Goal: Task Accomplishment & Management: Manage account settings

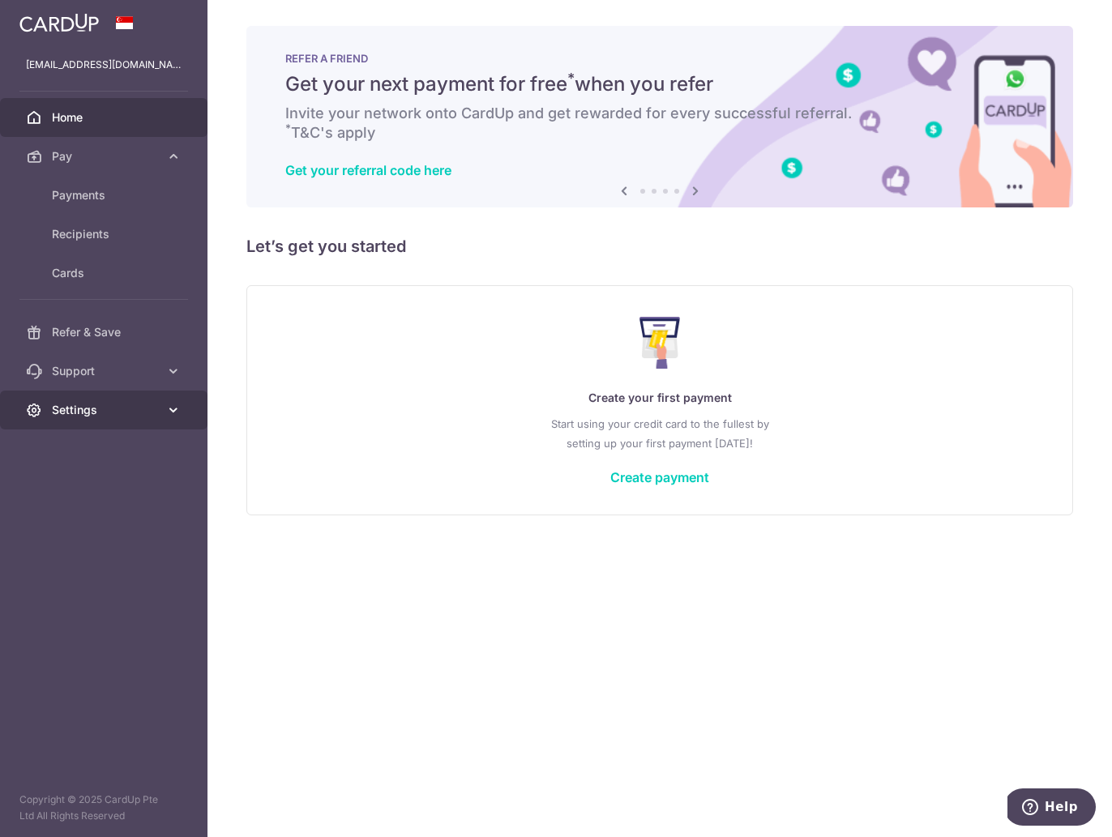
click at [113, 408] on span "Settings" at bounding box center [105, 410] width 107 height 16
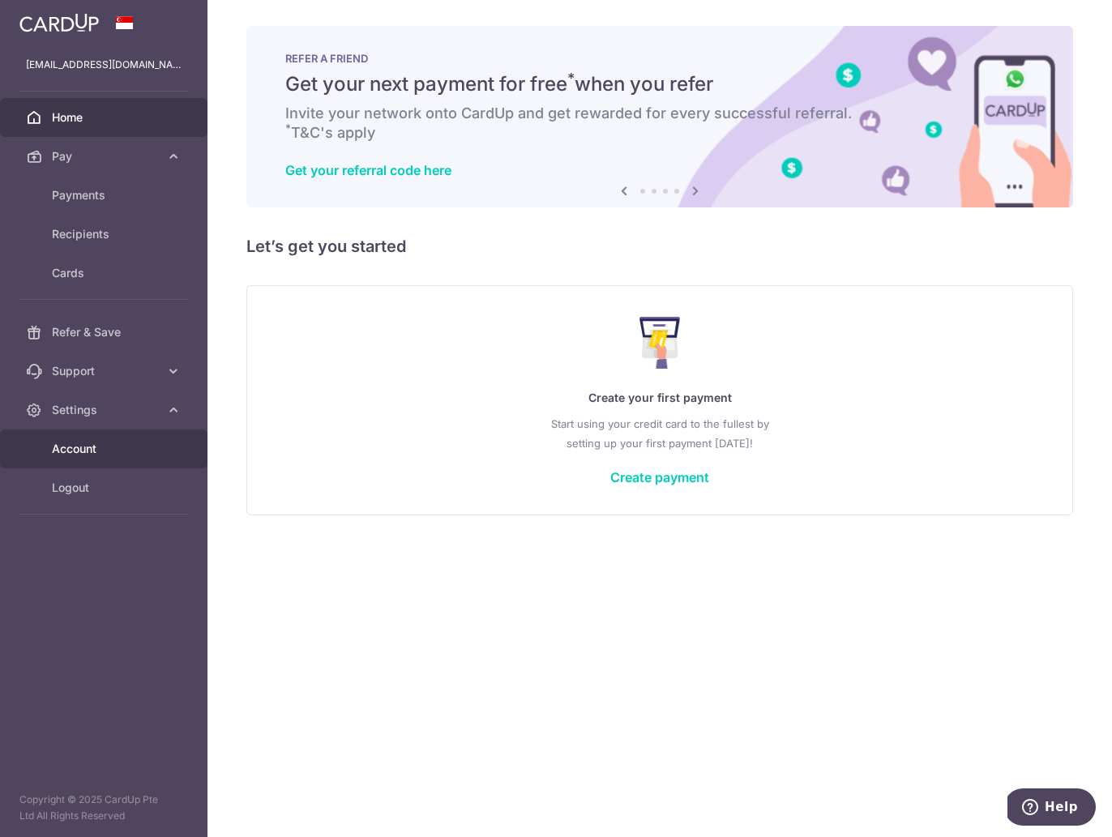
drag, startPoint x: 86, startPoint y: 443, endPoint x: 92, endPoint y: 437, distance: 9.2
click at [86, 444] on span "Account" at bounding box center [105, 449] width 107 height 16
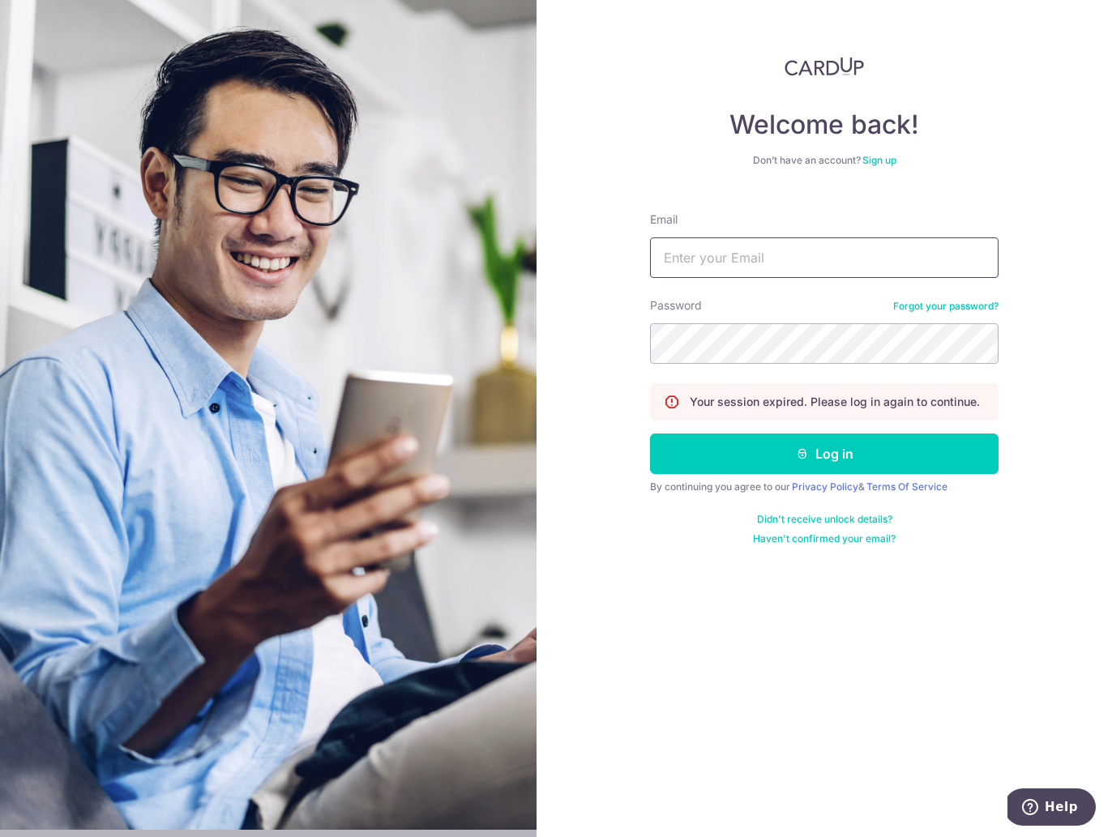
click at [730, 267] on input "Email" at bounding box center [824, 257] width 348 height 41
type input "gringotts_@Hotmail.com"
click at [650, 434] on button "Log in" at bounding box center [824, 454] width 348 height 41
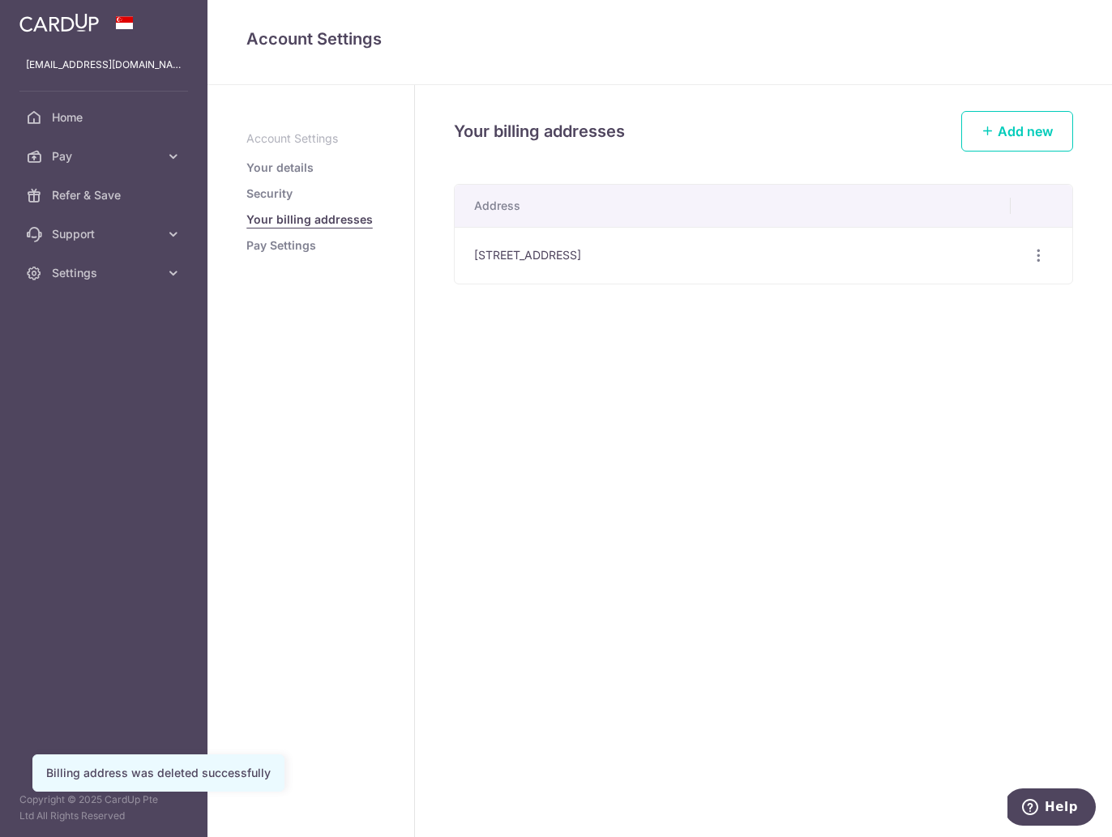
click at [301, 250] on link "Pay Settings" at bounding box center [281, 245] width 70 height 16
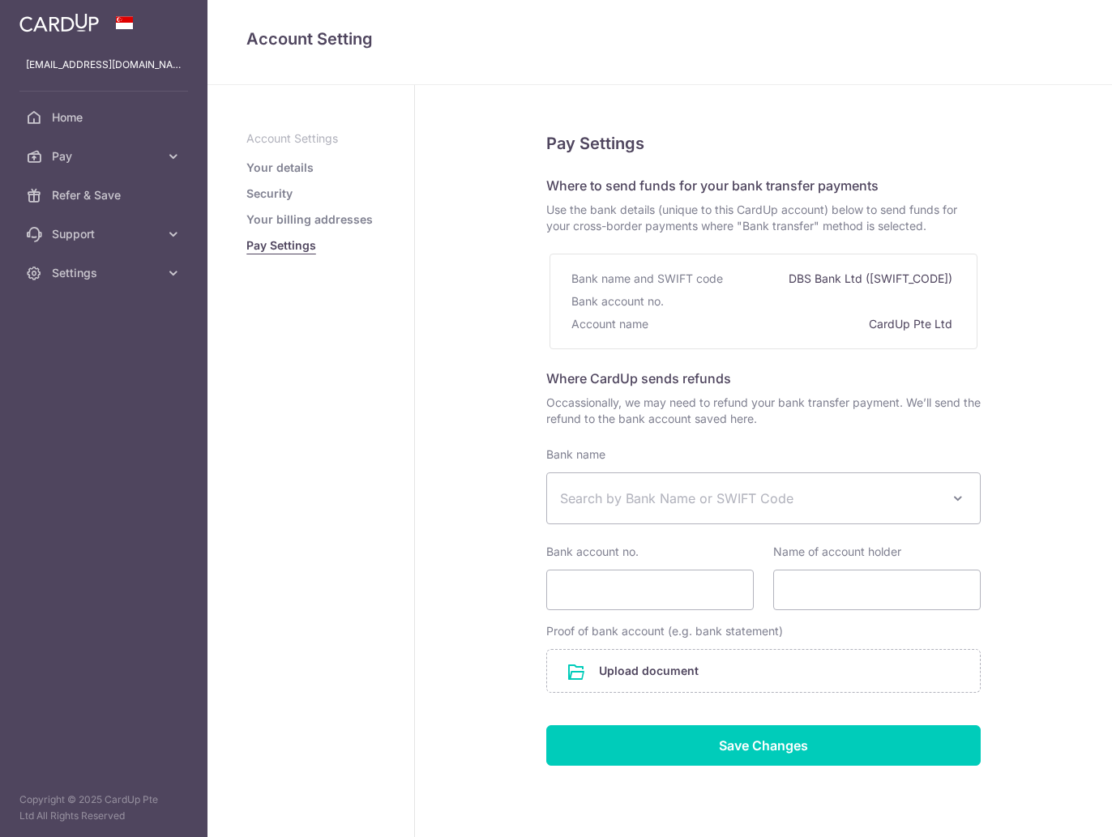
select select
click at [629, 498] on span "Search by Bank Name or SWIFT Code" at bounding box center [750, 498] width 381 height 19
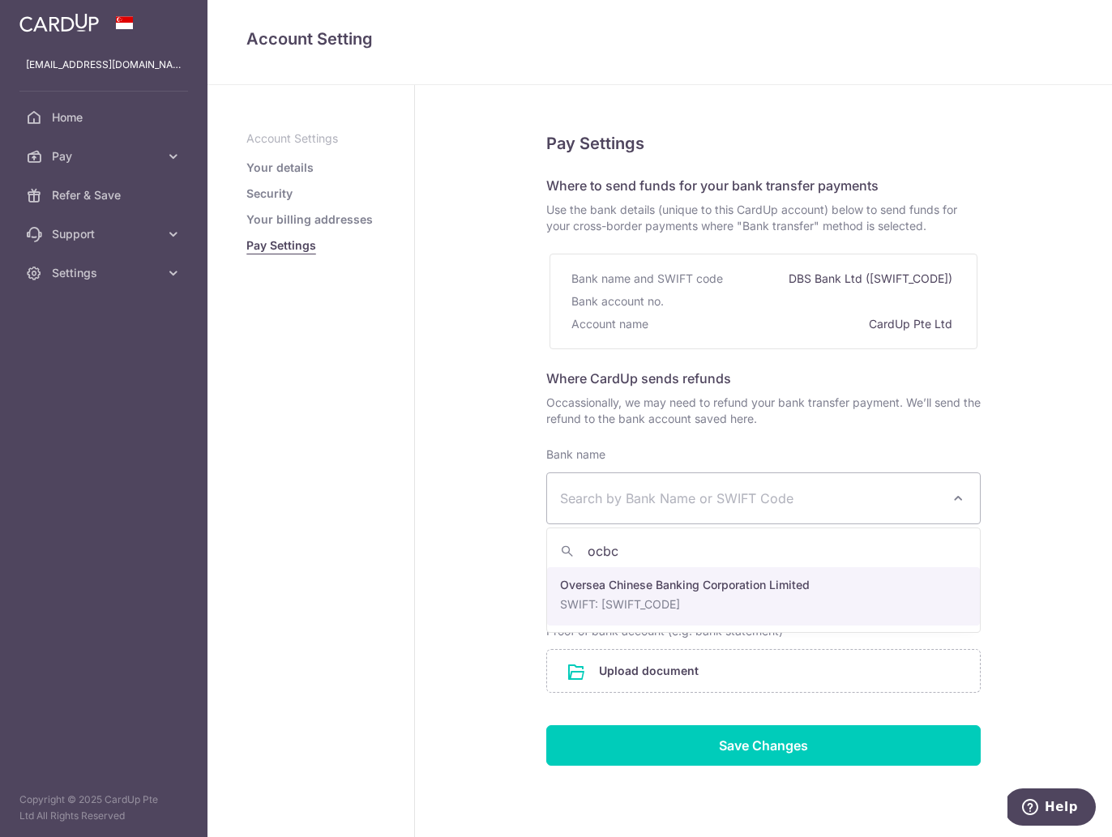
type input "ocbc"
select select "12"
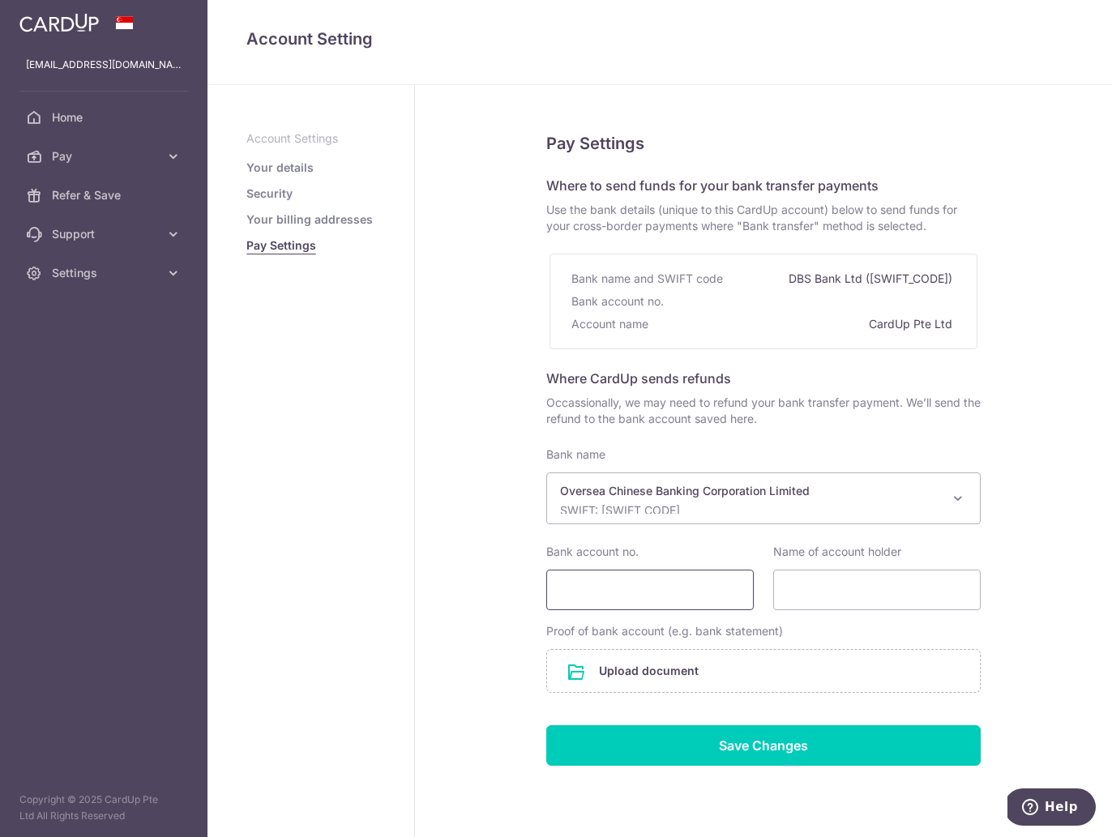
drag, startPoint x: 686, startPoint y: 587, endPoint x: 681, endPoint y: 567, distance: 20.3
click at [686, 592] on input "Bank account no." at bounding box center [649, 590] width 207 height 41
type input "524834181001"
click at [917, 591] on input "Name of account holder" at bounding box center [876, 590] width 207 height 41
type input "Lye Jue Tong"
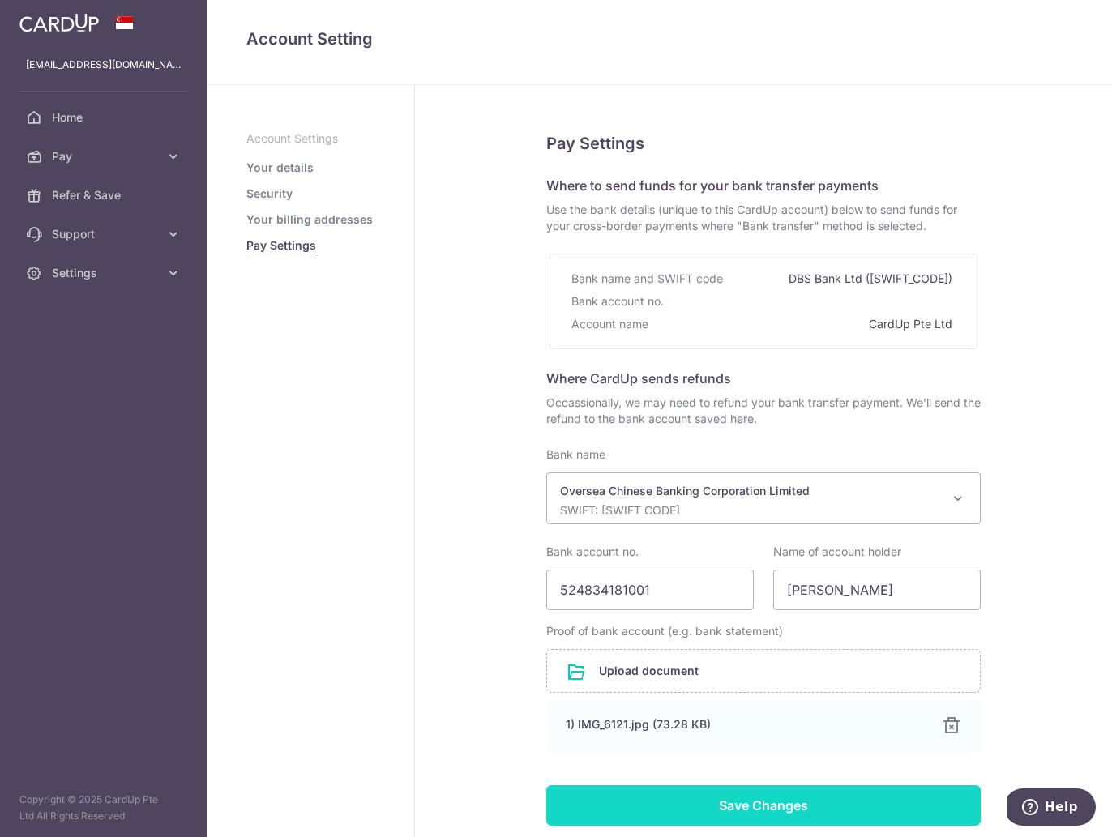
click at [779, 801] on input "Save Changes" at bounding box center [763, 805] width 434 height 41
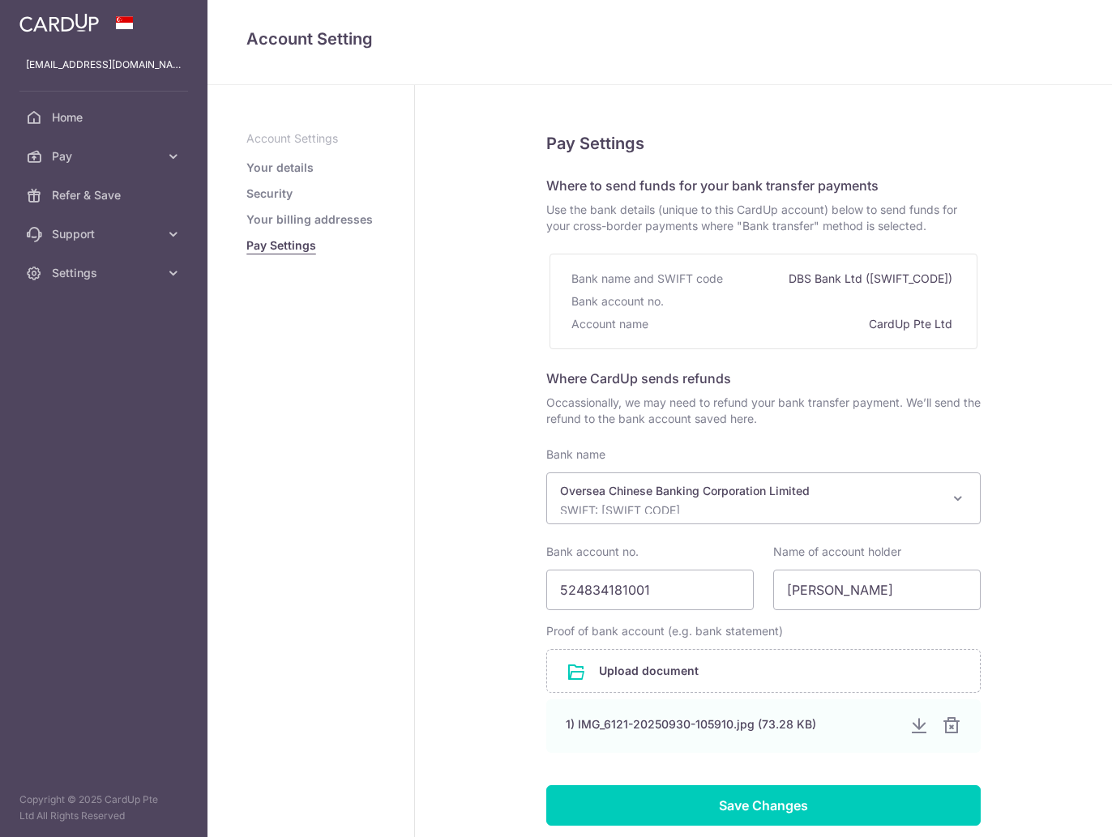
select select "12"
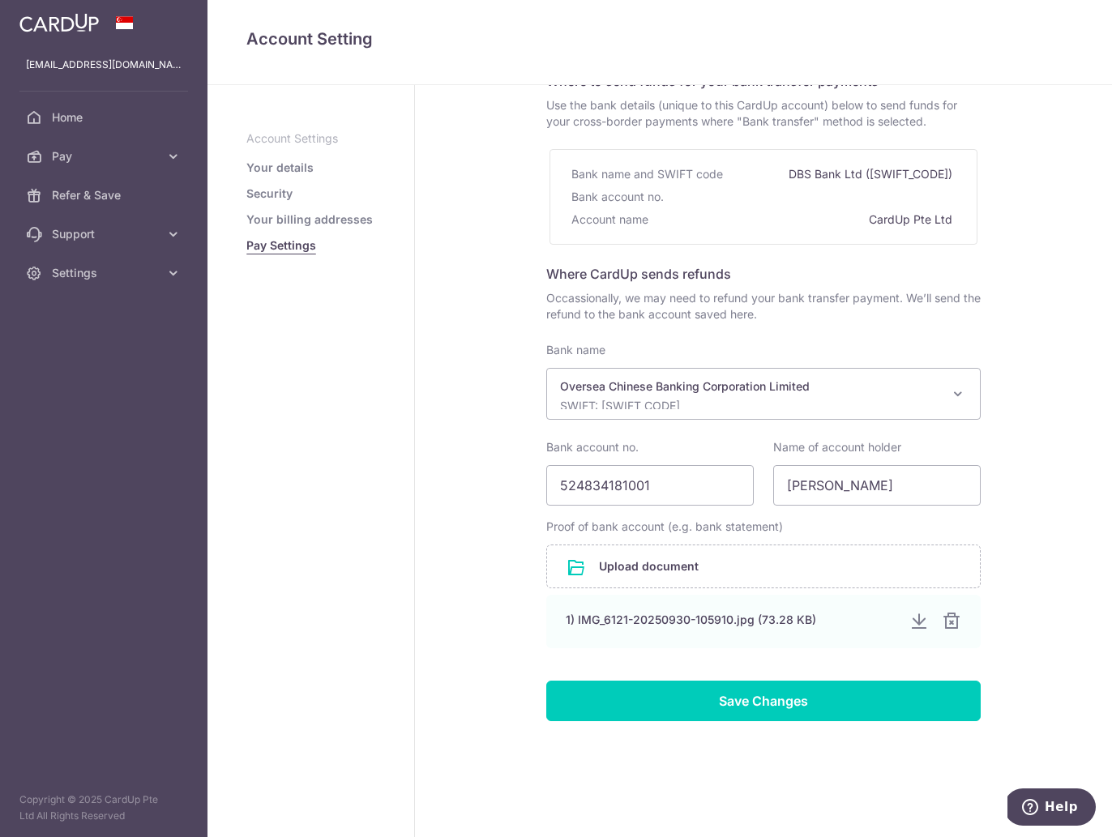
scroll to position [104, 0]
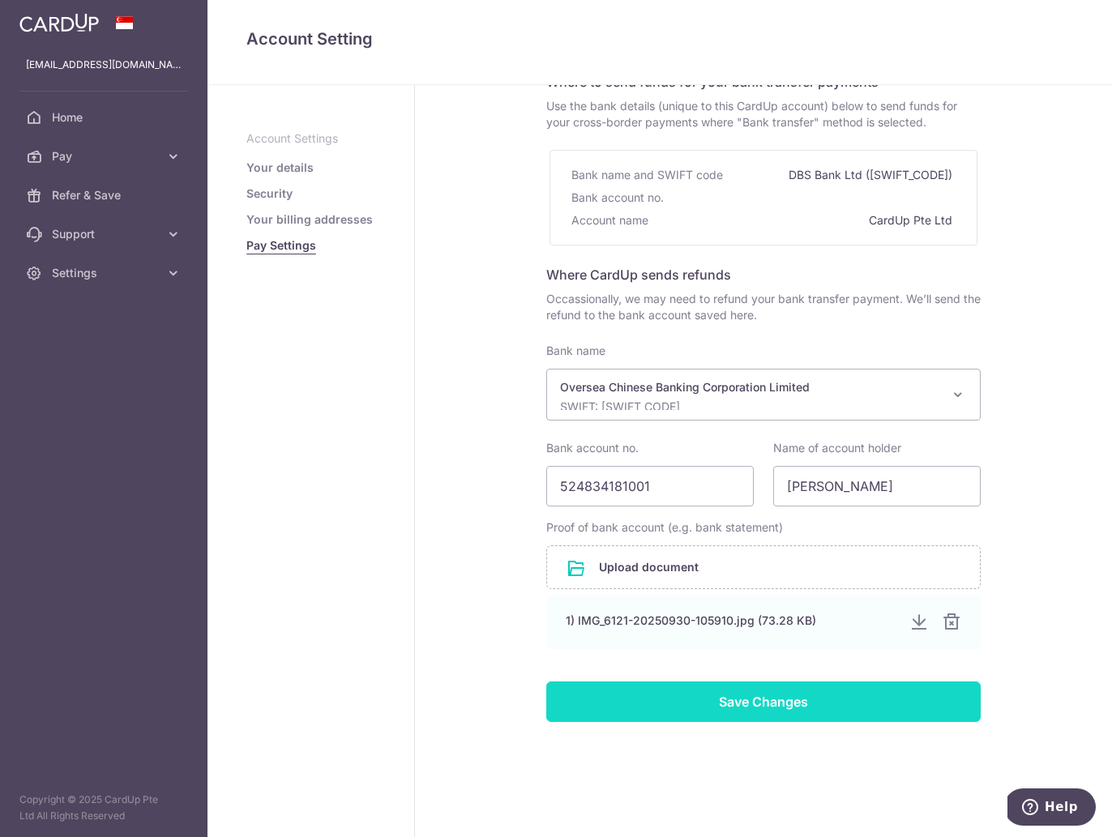
click at [767, 702] on input "Save Changes" at bounding box center [763, 701] width 434 height 41
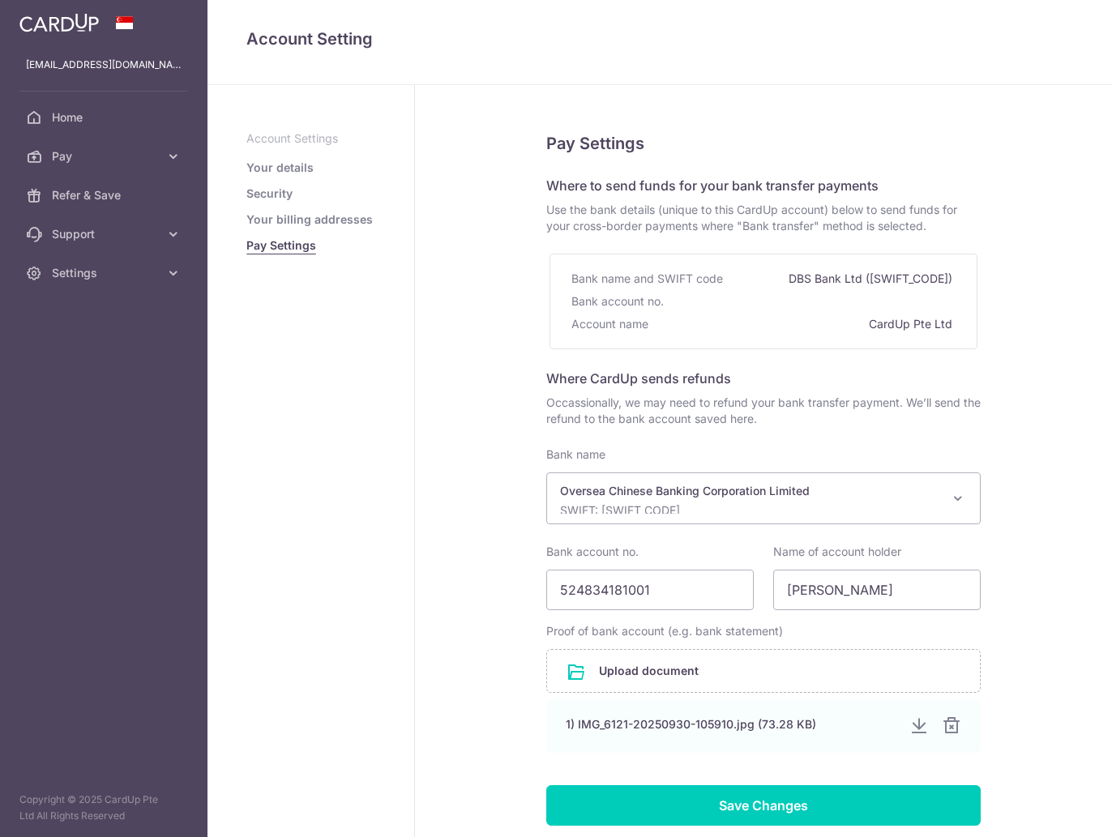
select select "12"
click at [814, 500] on div "Oversea Chinese Banking Corporation Limited SWIFT: [SWIFT_CODE]" at bounding box center [750, 498] width 381 height 31
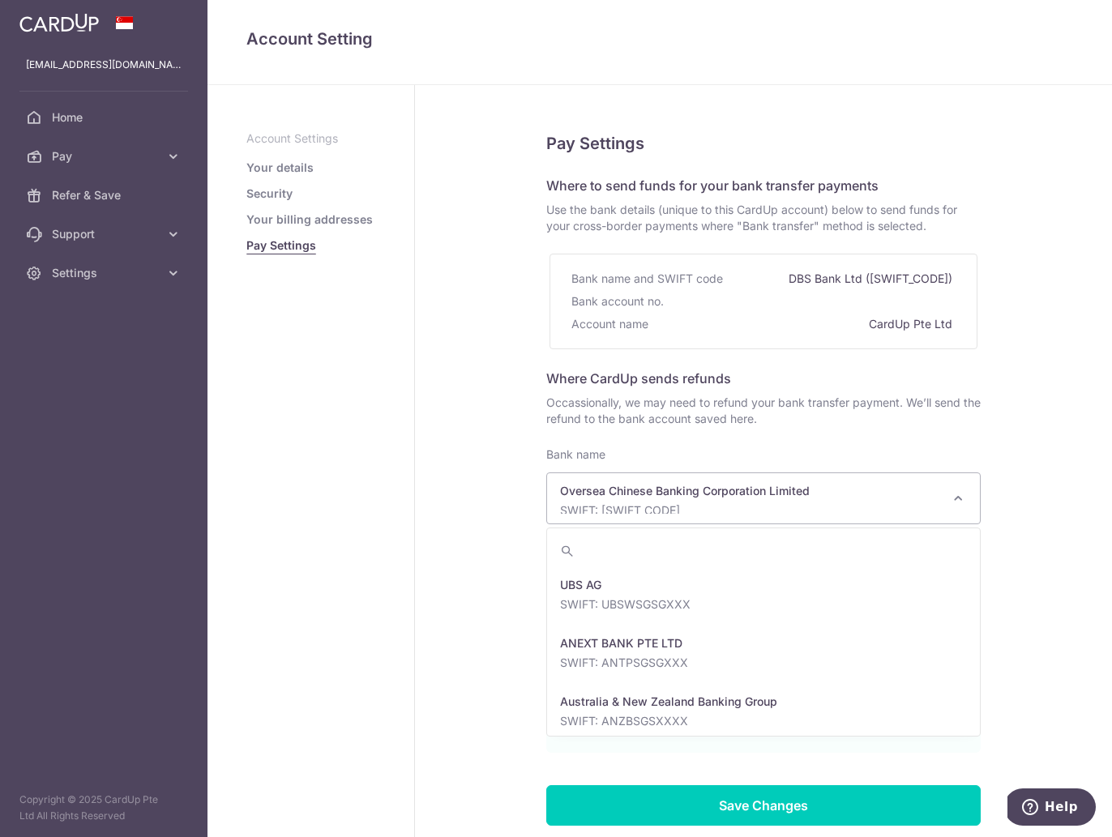
scroll to position [2742, 0]
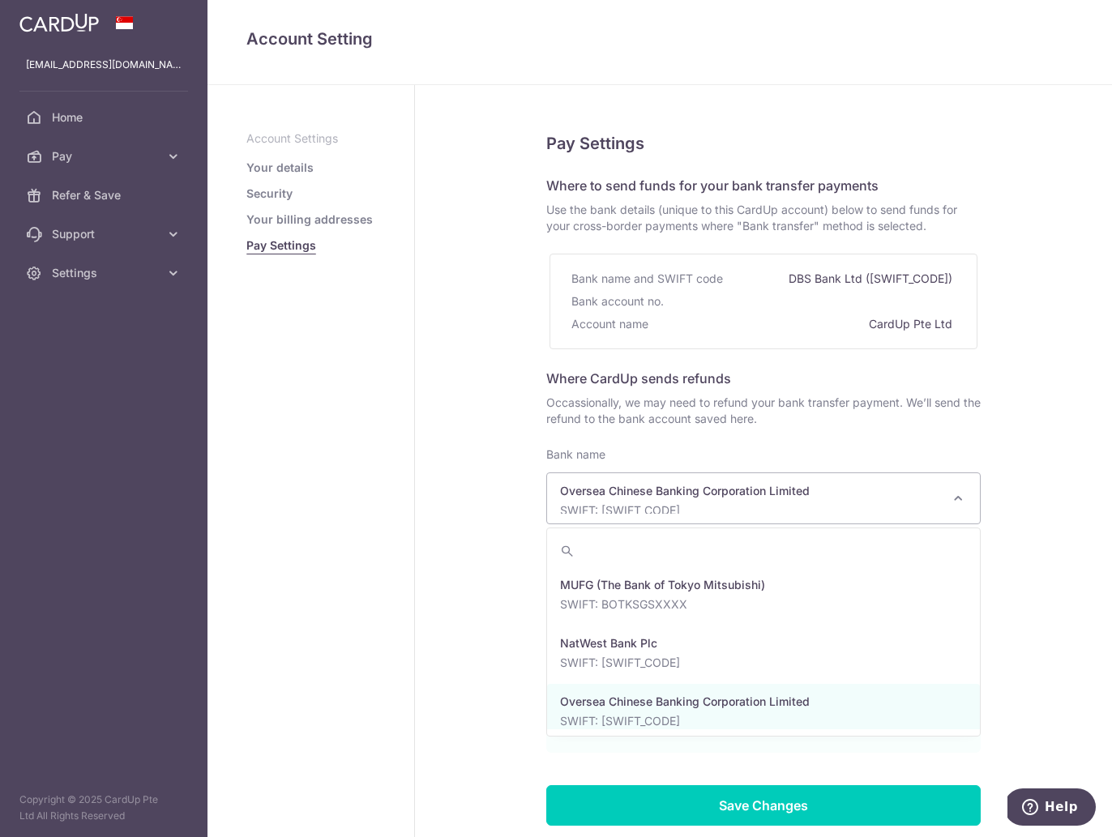
click at [809, 497] on p "Oversea Chinese Banking Corporation Limited" at bounding box center [750, 491] width 381 height 16
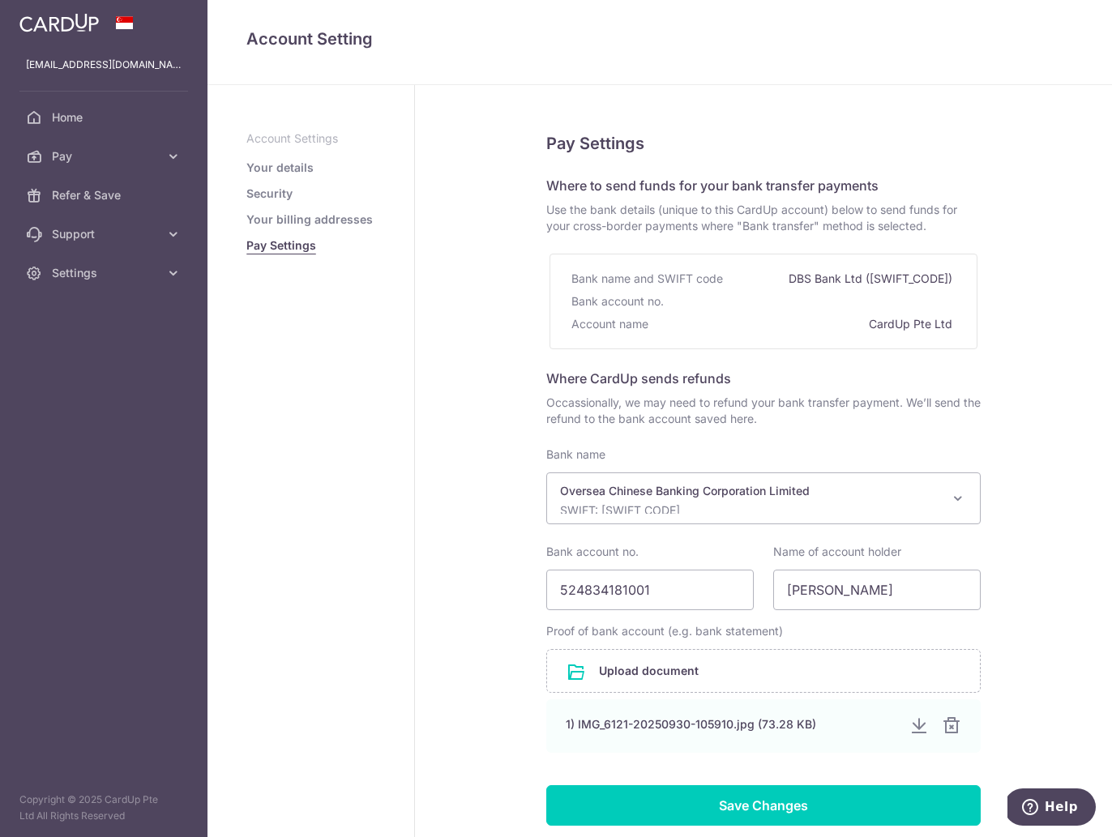
click at [1041, 579] on div "Pay Settings Where to send funds for your bank transfer payments Use the bank d…" at bounding box center [763, 516] width 697 height 862
click at [925, 587] on input "[PERSON_NAME]" at bounding box center [876, 590] width 207 height 41
click at [925, 596] on input "[PERSON_NAME]" at bounding box center [876, 590] width 207 height 41
click at [1036, 645] on div "Pay Settings Where to send funds for your bank transfer payments Use the bank d…" at bounding box center [763, 516] width 697 height 862
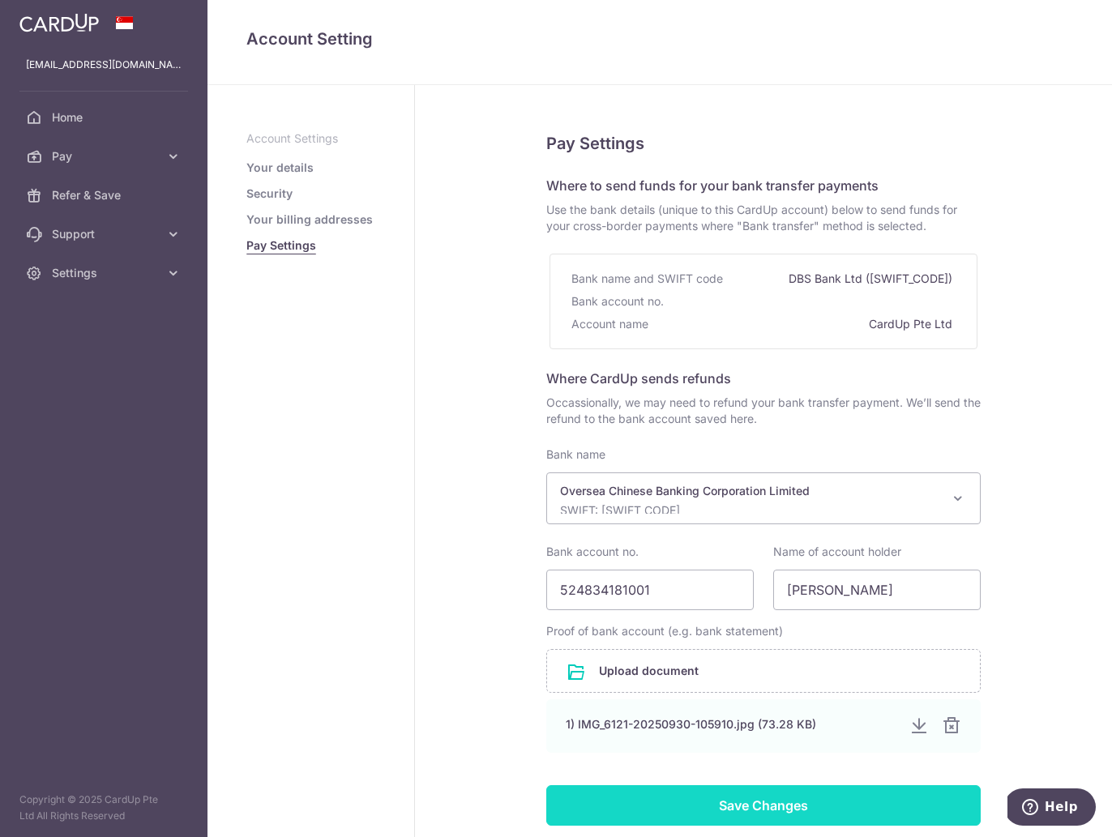
click at [779, 790] on input "Save Changes" at bounding box center [763, 805] width 434 height 41
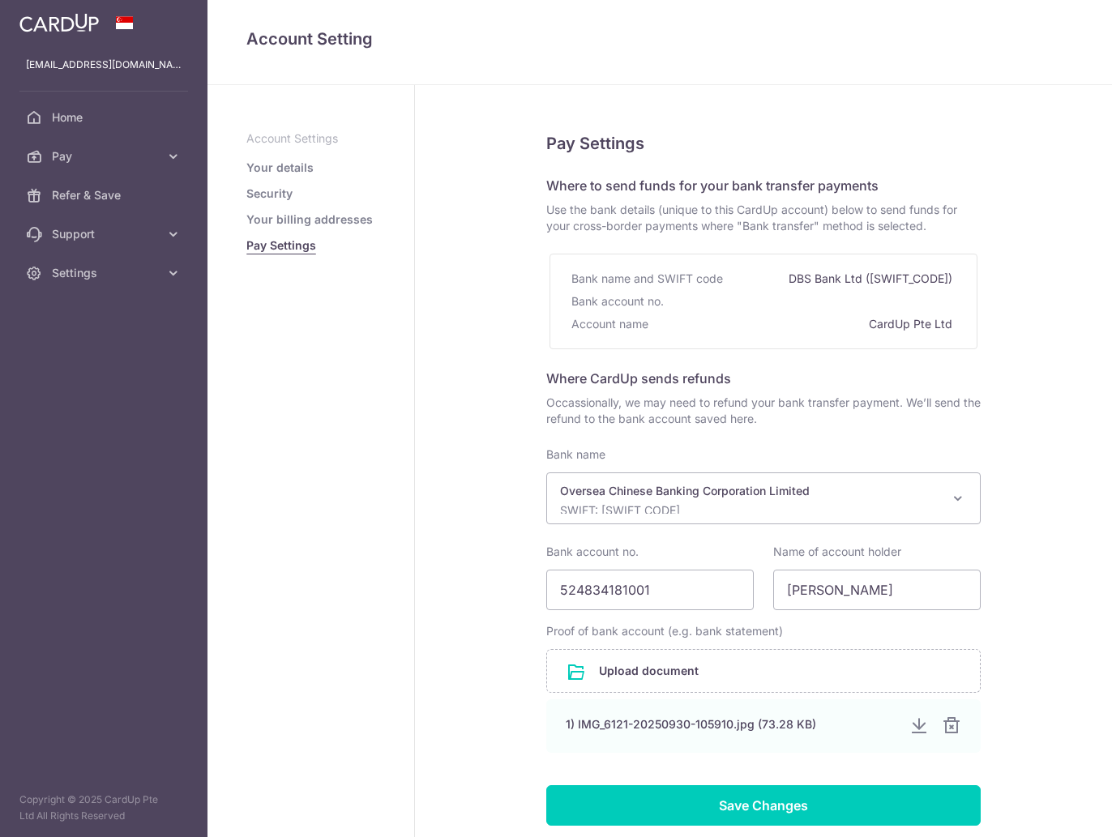
select select "12"
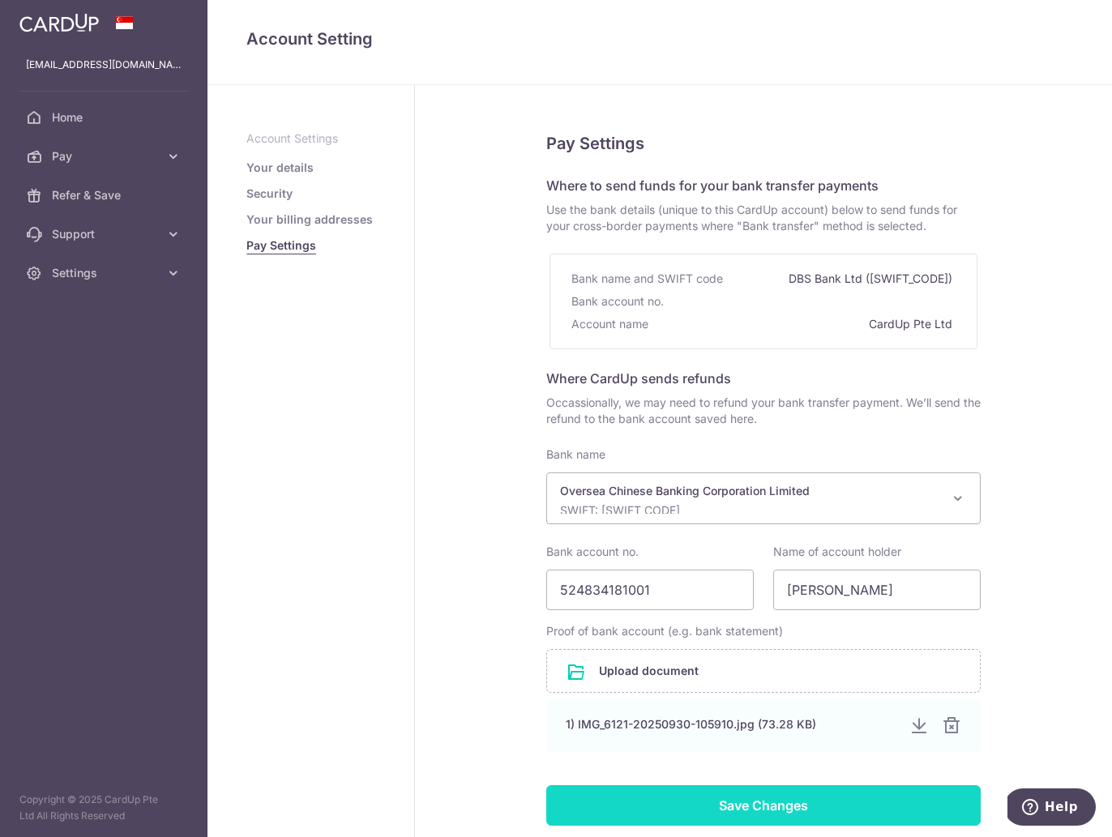
click at [775, 799] on input "Save Changes" at bounding box center [763, 805] width 434 height 41
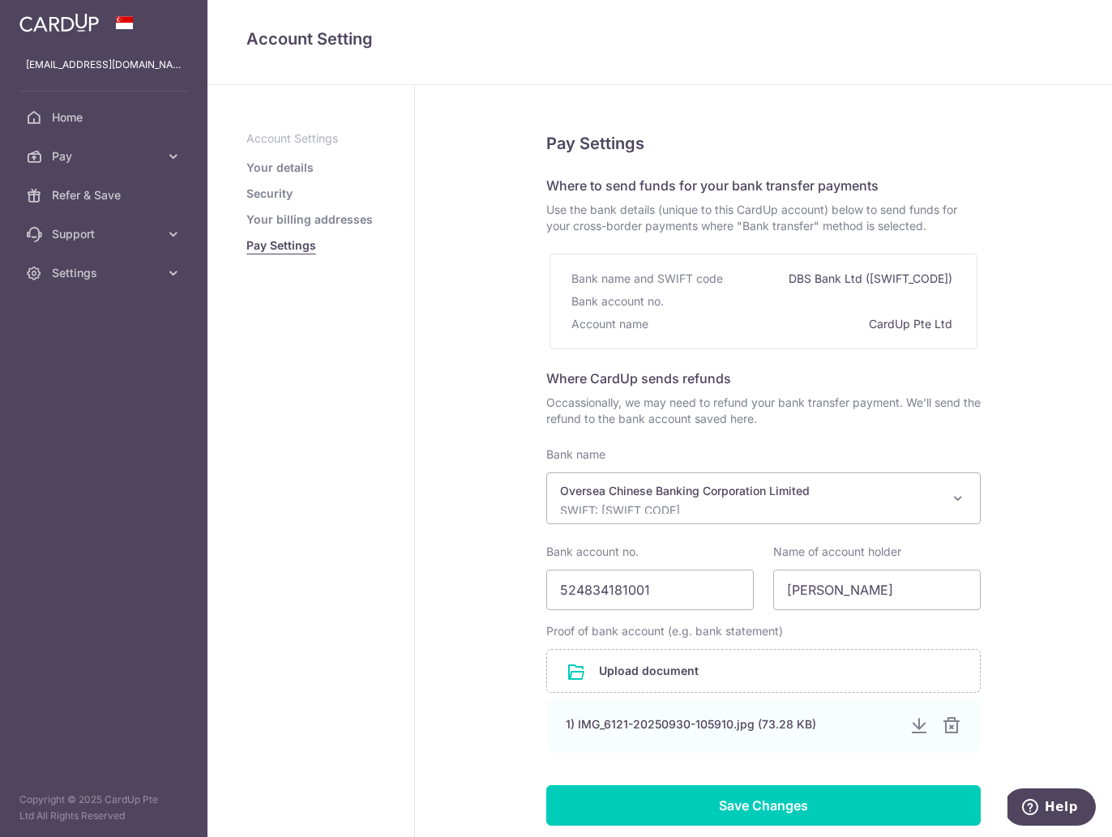
click at [775, 799] on div "Save Changes" at bounding box center [763, 805] width 454 height 41
select select "12"
click at [297, 215] on link "Your billing addresses" at bounding box center [309, 219] width 126 height 16
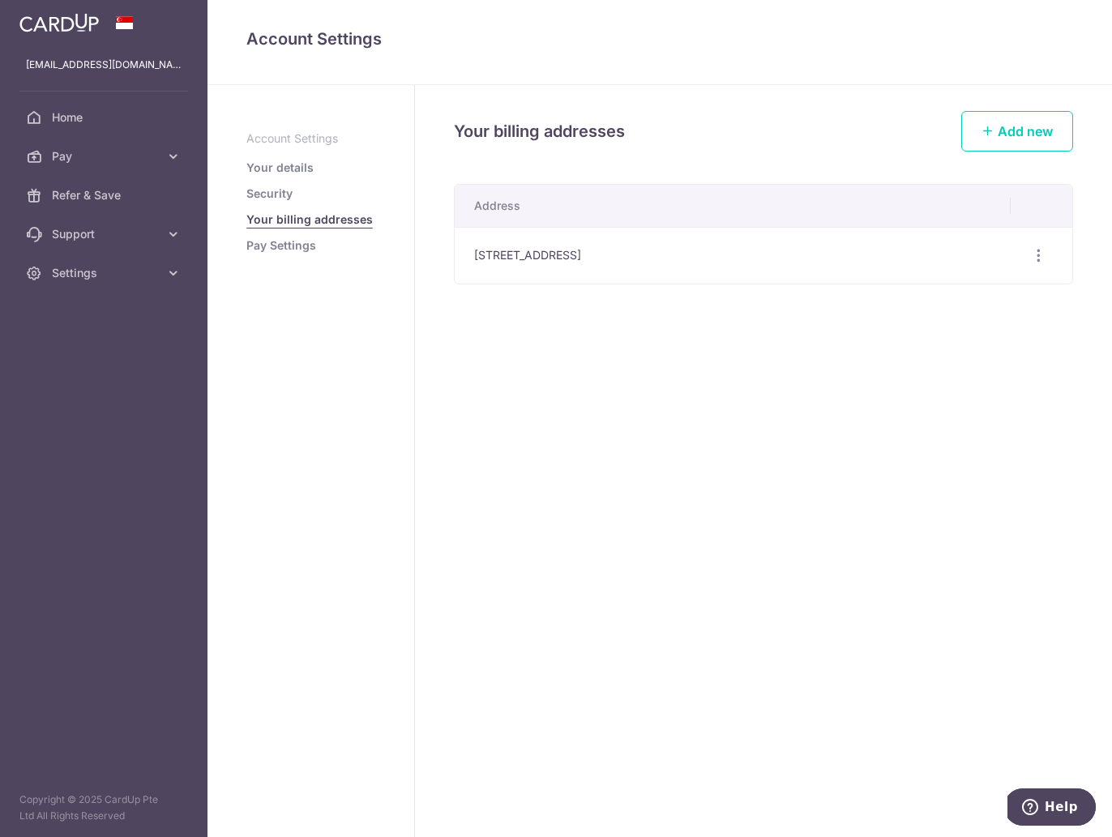
click at [289, 237] on ul "Account Settings Your details Security Your billing addresses Pay Settings" at bounding box center [310, 191] width 129 height 123
click at [292, 244] on link "Pay Settings" at bounding box center [281, 245] width 70 height 16
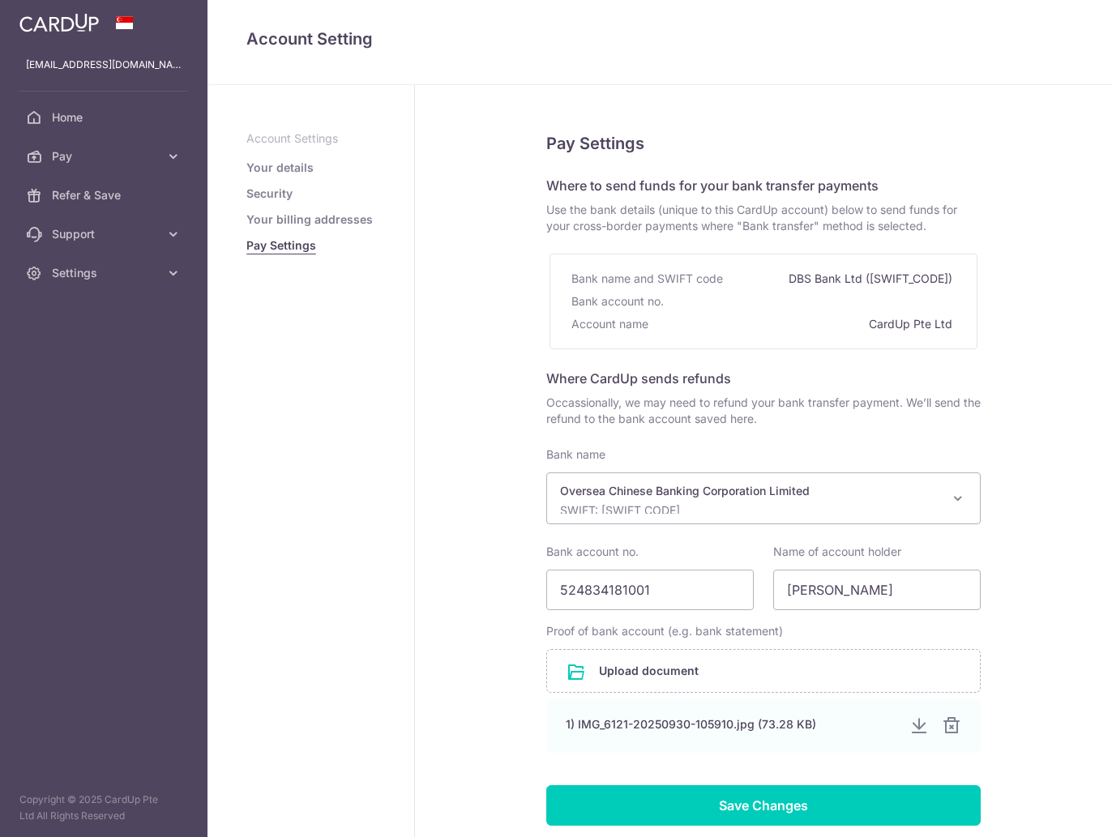
select select "12"
click at [97, 275] on span "Settings" at bounding box center [105, 273] width 107 height 16
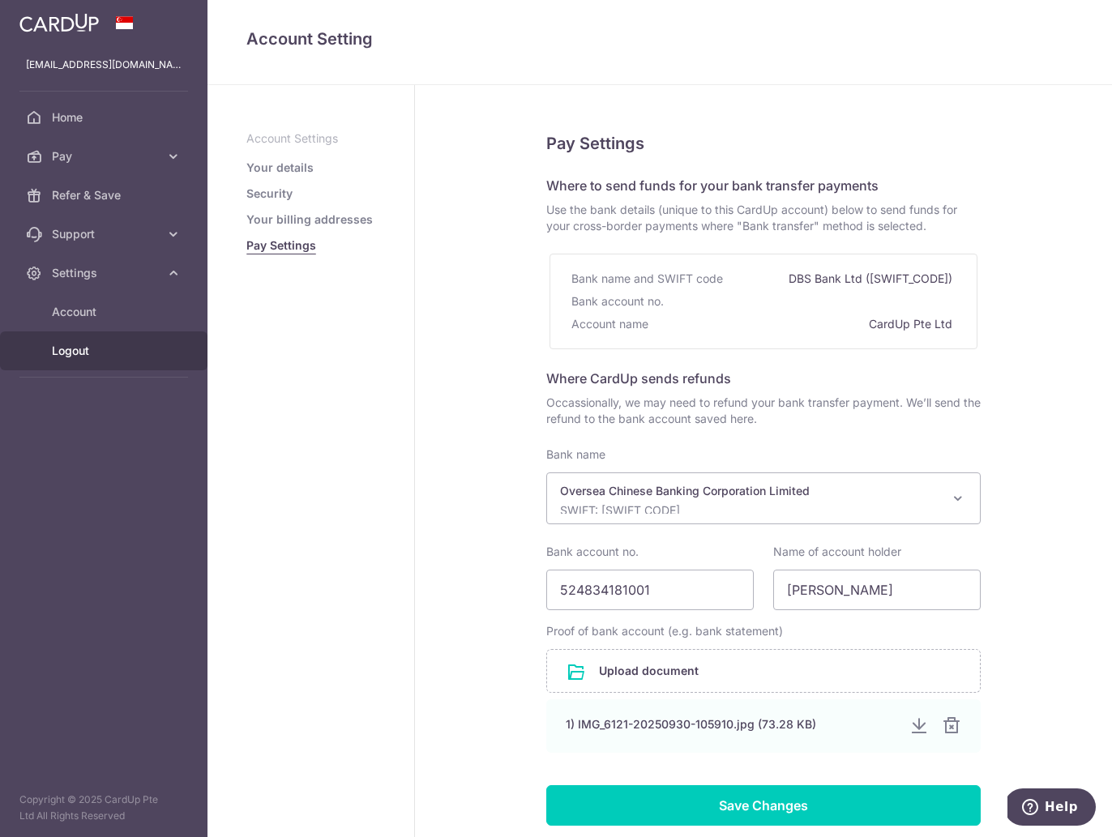
click at [92, 349] on span "Logout" at bounding box center [105, 351] width 107 height 16
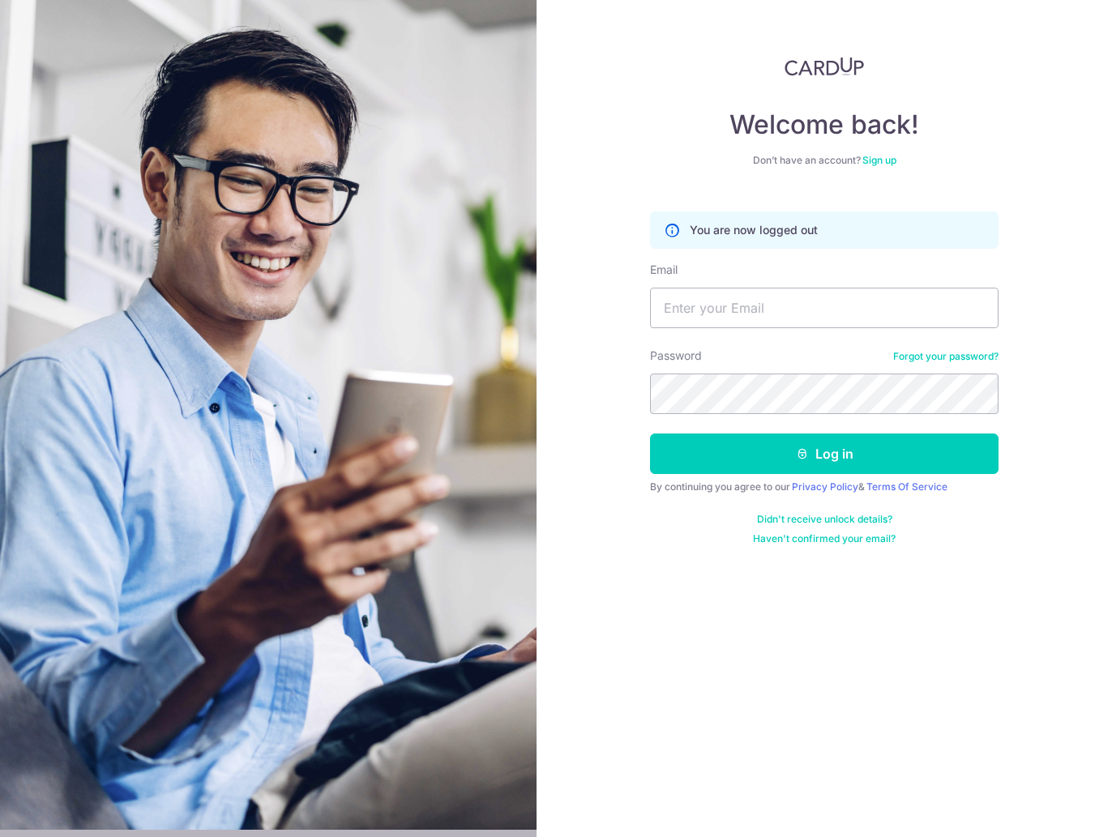
drag, startPoint x: 1023, startPoint y: 163, endPoint x: 1019, endPoint y: 174, distance: 11.8
click at [1019, 164] on div "Welcome back! Don’t have an account? Sign up You are now logged out Email Passw…" at bounding box center [823, 418] width 575 height 837
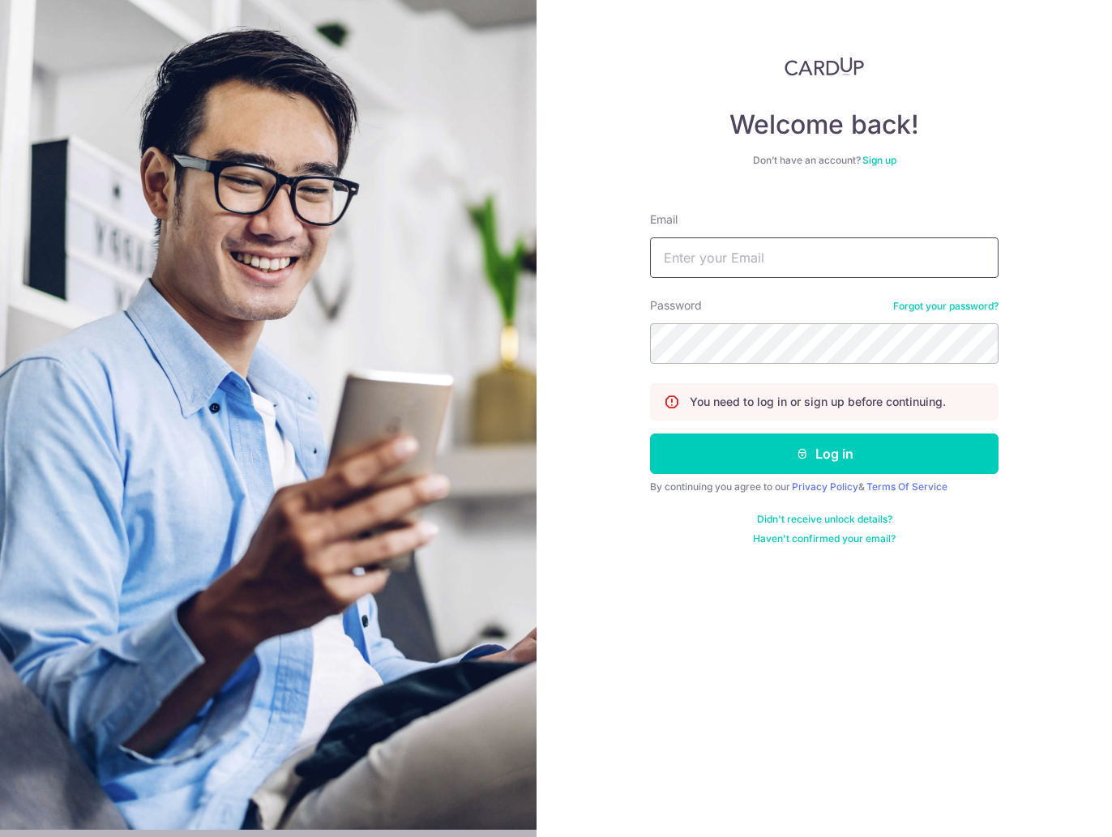
click at [759, 258] on input "Email" at bounding box center [824, 257] width 348 height 41
type input "gringotts_@Hotmail.com"
click at [650, 434] on button "Log in" at bounding box center [824, 454] width 348 height 41
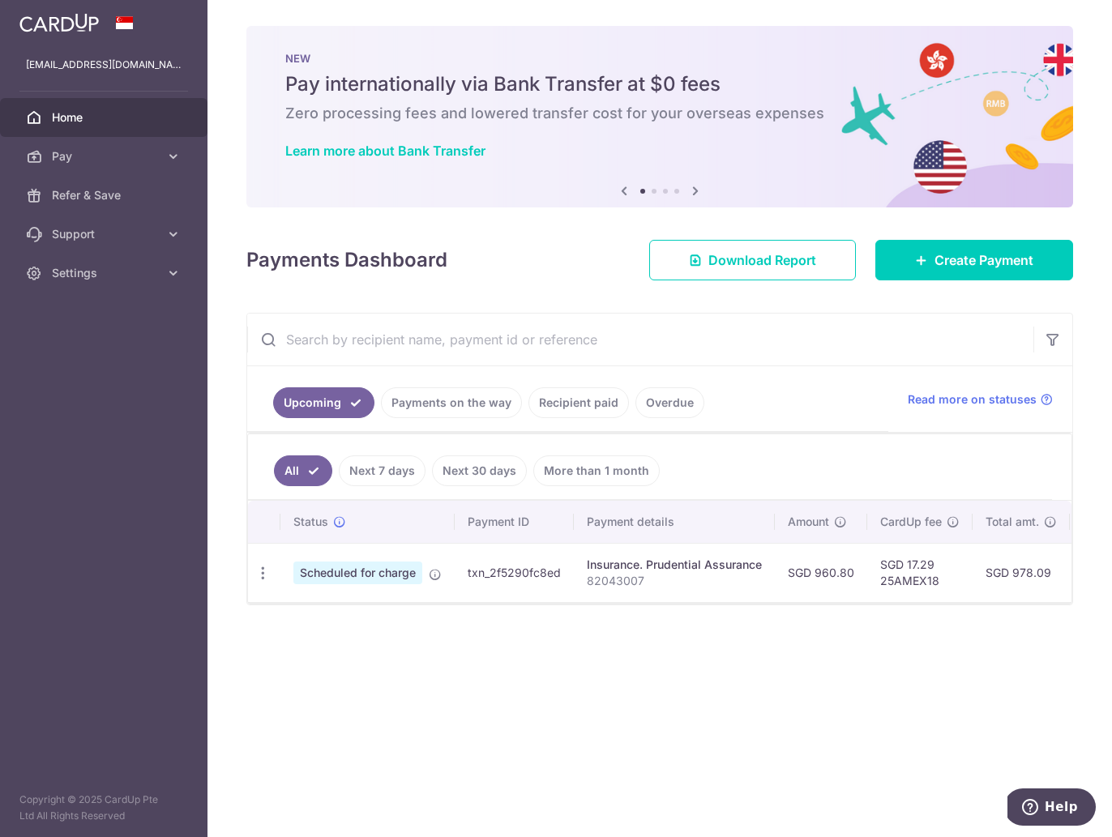
click at [356, 569] on span "Scheduled for charge" at bounding box center [357, 573] width 129 height 23
click at [264, 571] on icon "button" at bounding box center [262, 573] width 17 height 17
click at [300, 613] on span "Update payment" at bounding box center [349, 617] width 110 height 19
radio input "true"
type input "960.80"
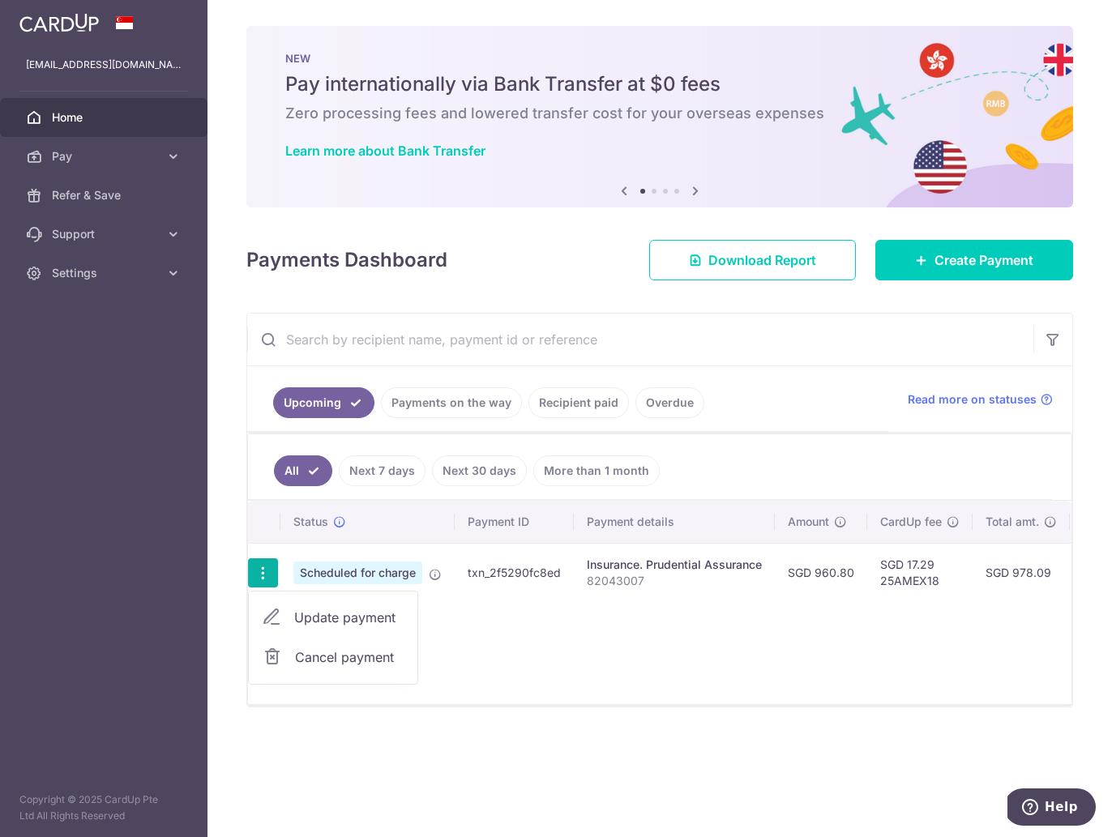
type input "06/10/2025"
type input "82043007"
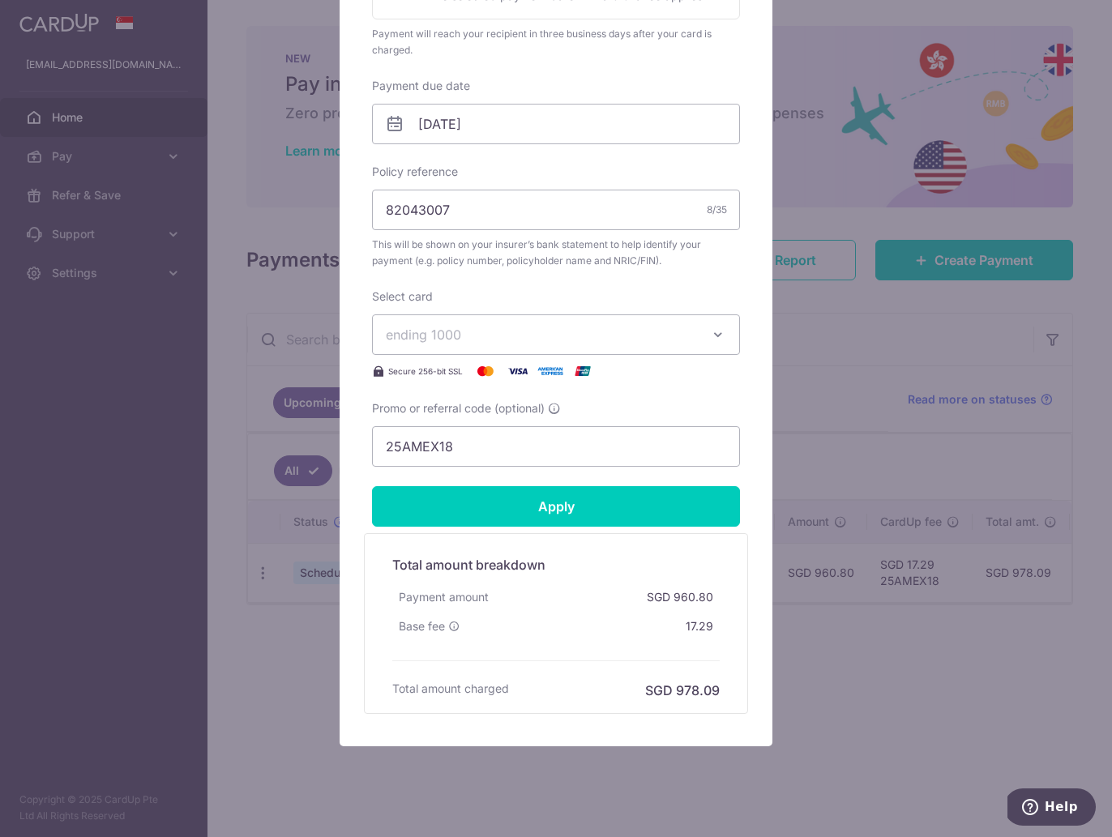
scroll to position [444, 0]
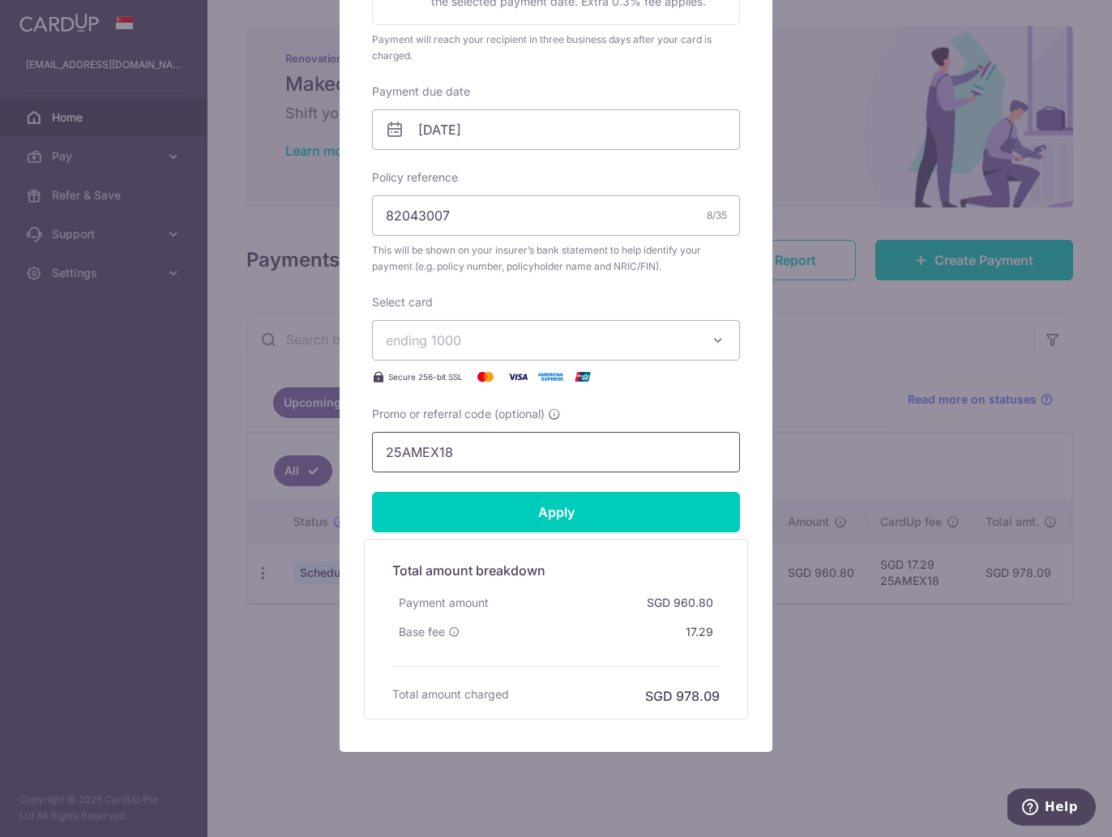
drag, startPoint x: 525, startPoint y: 443, endPoint x: 303, endPoint y: 421, distance: 223.2
click at [288, 421] on div "Edit payment By clicking apply, you will make changes to all payments to Pruden…" at bounding box center [556, 418] width 1112 height 837
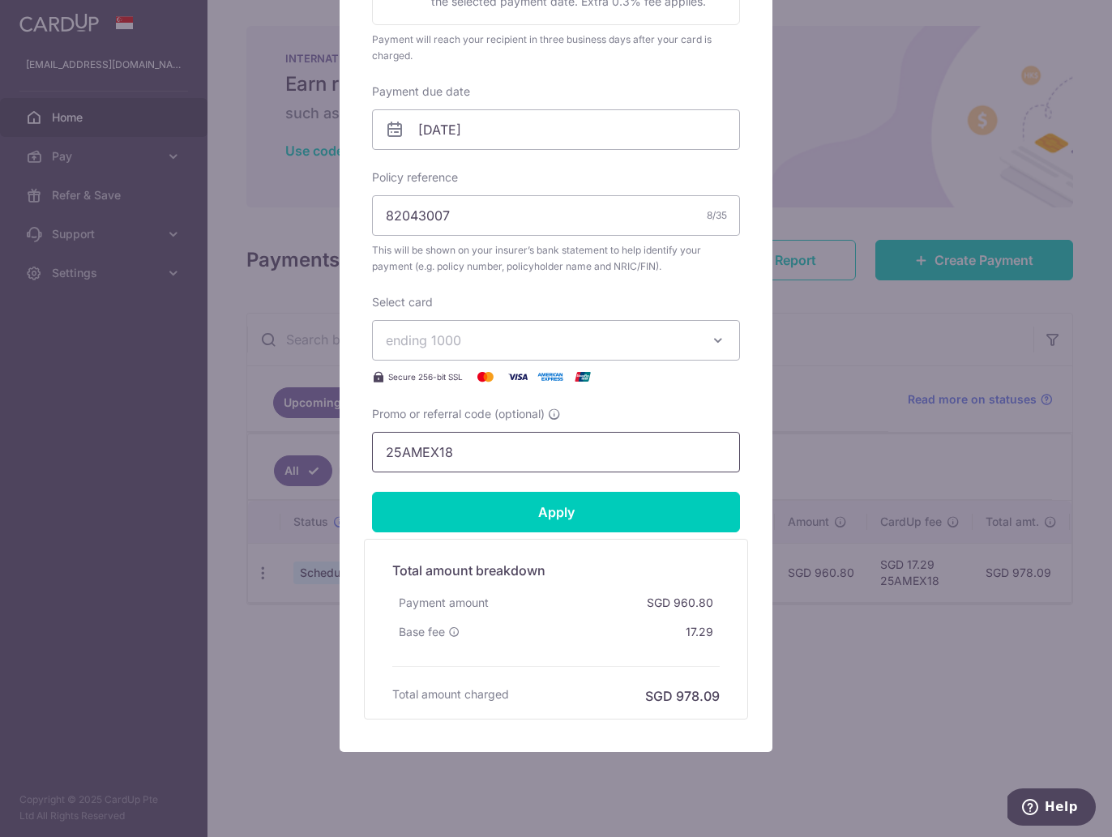
paste input "HUITENG,JOYCELYNQ23"
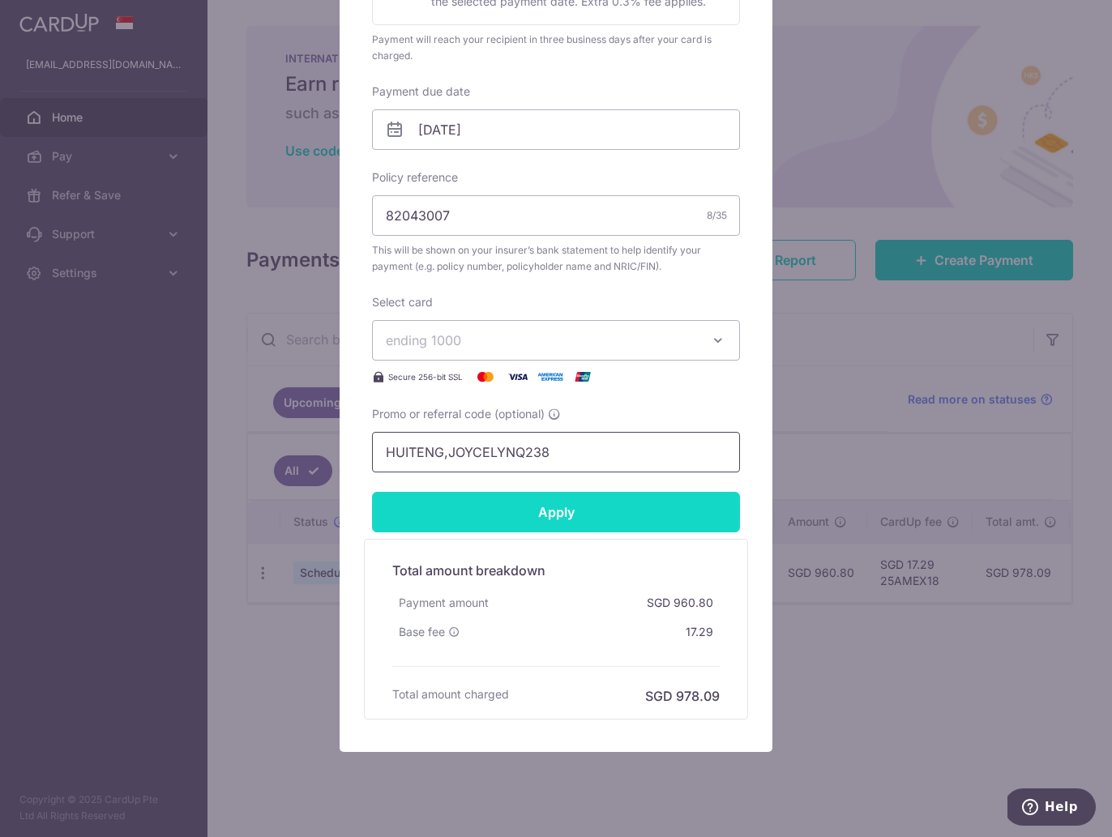
type input "HUITENG,JOYCELYNQ238"
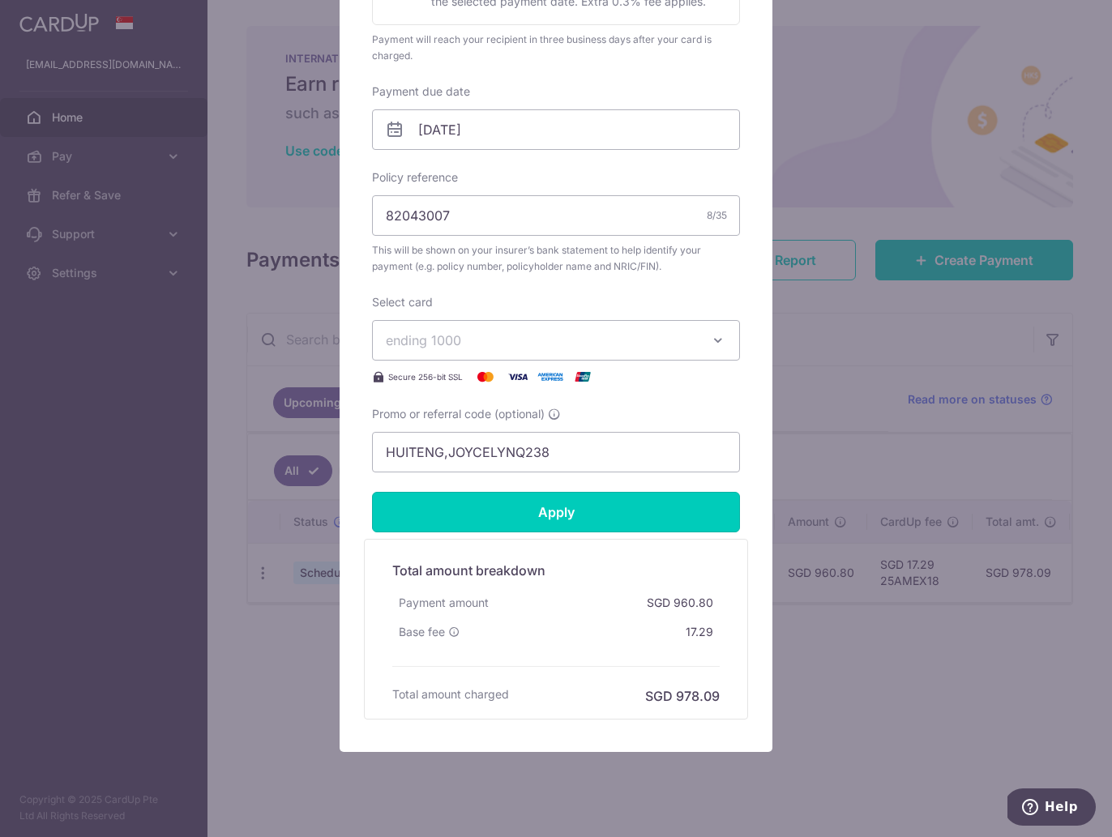
click at [555, 505] on input "Apply" at bounding box center [556, 512] width 368 height 41
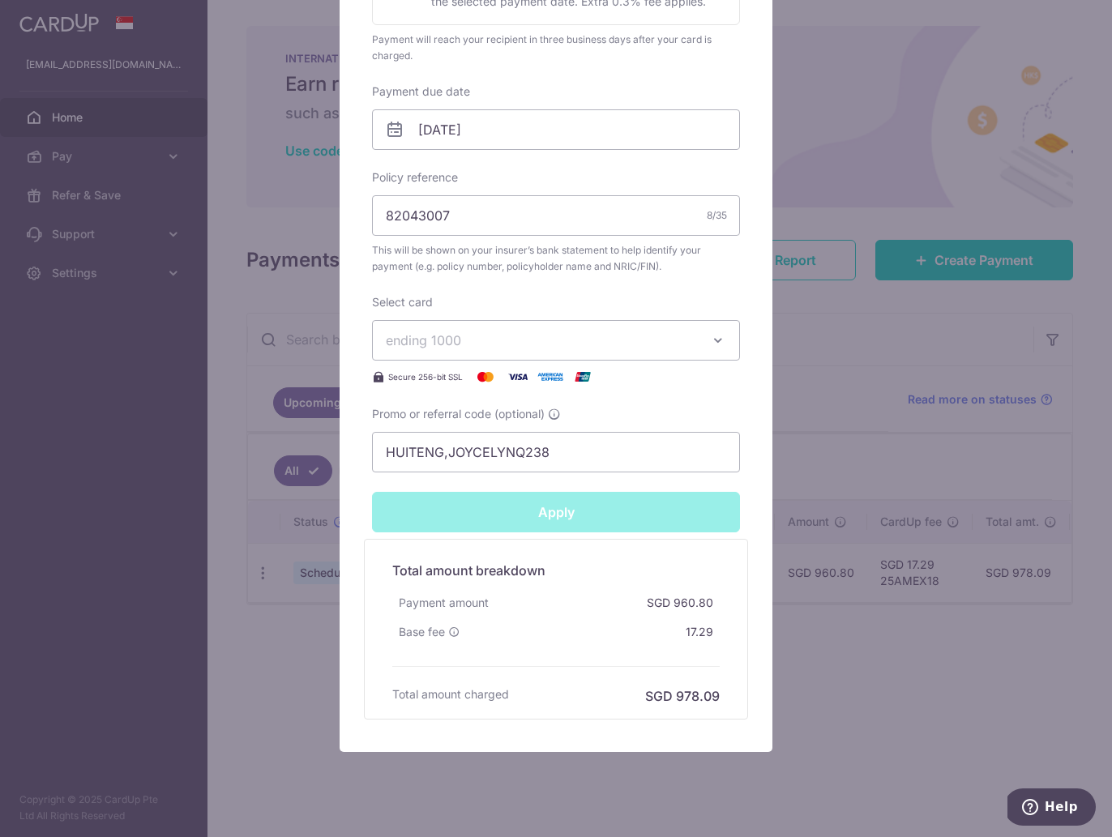
type input "Successfully Applied"
click at [583, 506] on div "Successfully Applied" at bounding box center [555, 512] width 387 height 41
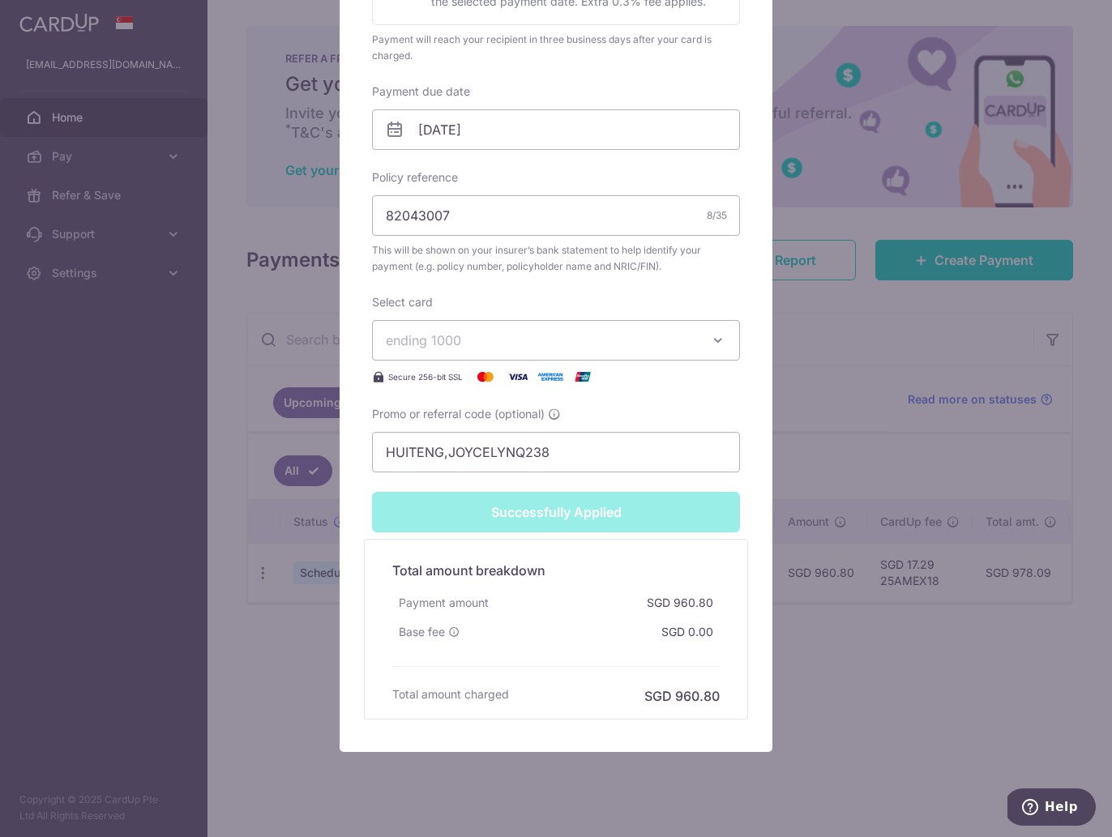
click at [498, 296] on div "Select card ending 1000 **** 3157 **** 1254 **** 1000 Secure 256-bit SSL" at bounding box center [556, 340] width 368 height 92
click at [854, 481] on div "Edit payment By clicking apply, you will make changes to all payments to Pruden…" at bounding box center [556, 418] width 1112 height 837
